Goal: Task Accomplishment & Management: Complete application form

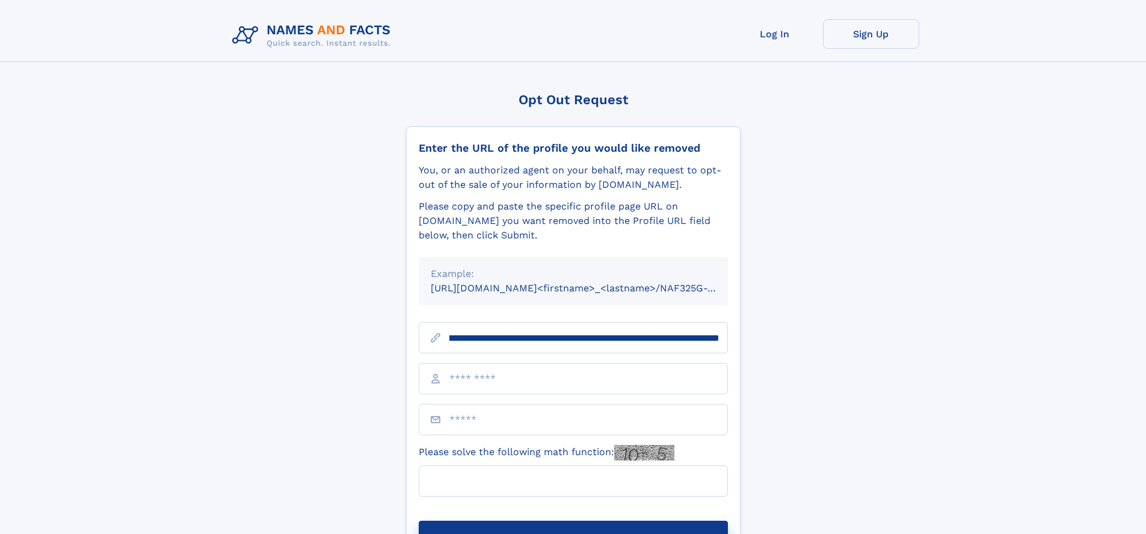
scroll to position [0, 167]
type input "**********"
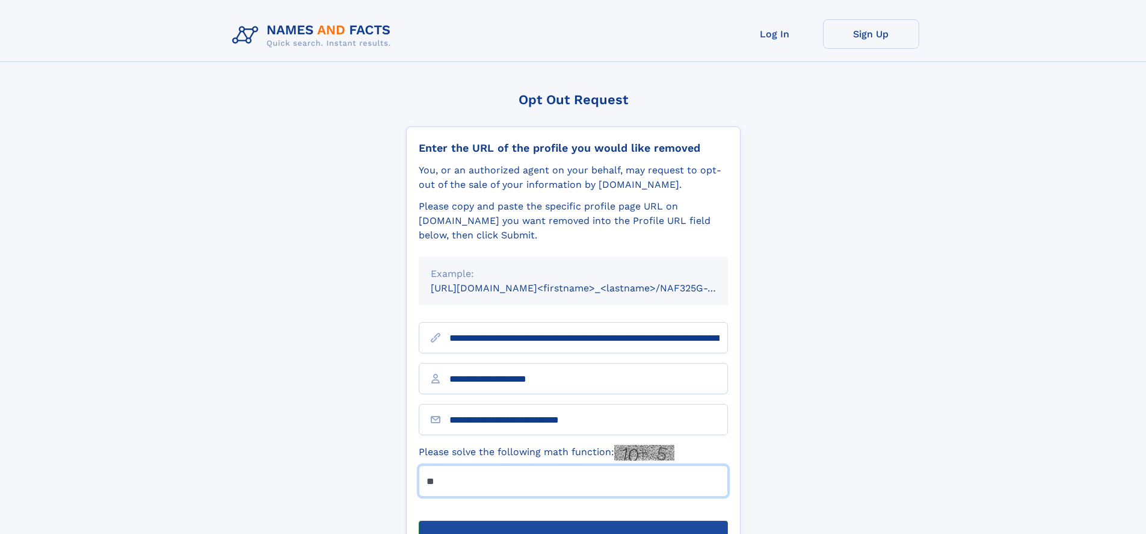
type input "**"
click at [573, 520] on button "Submit Opt Out Request" at bounding box center [573, 539] width 309 height 38
